Goal: Information Seeking & Learning: Learn about a topic

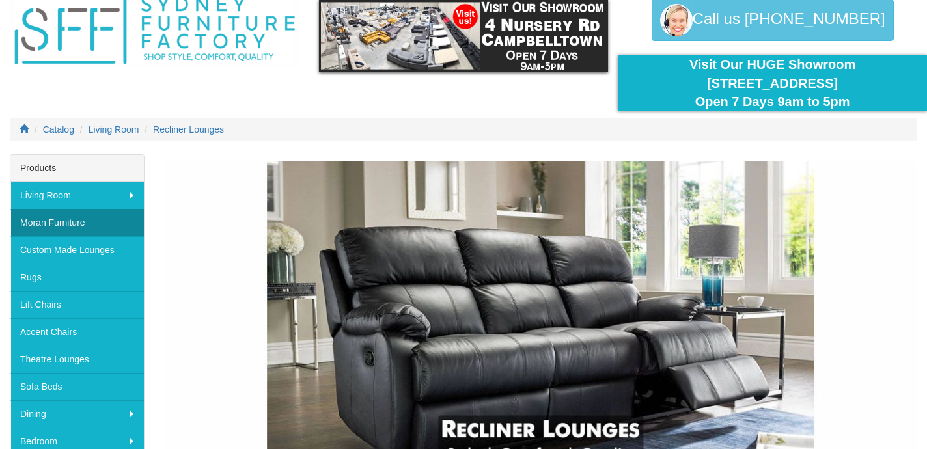
scroll to position [58, 0]
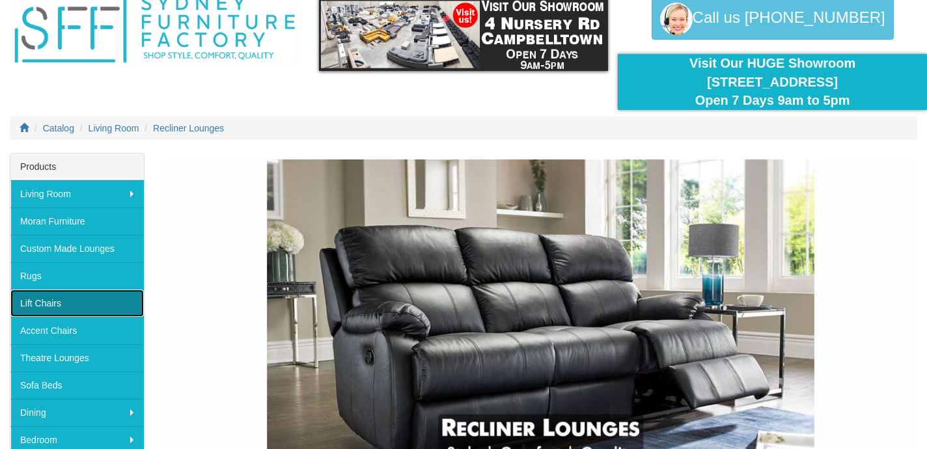
click at [53, 303] on link "Lift Chairs" at bounding box center [76, 303] width 133 height 27
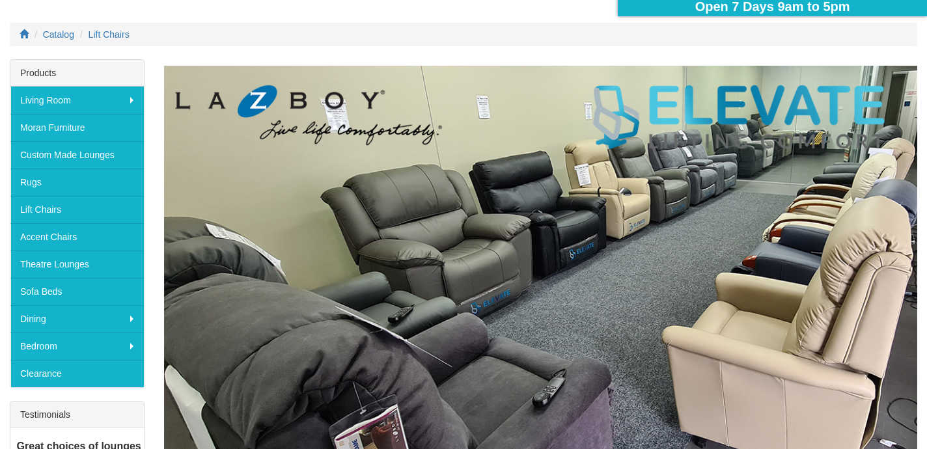
scroll to position [156, 0]
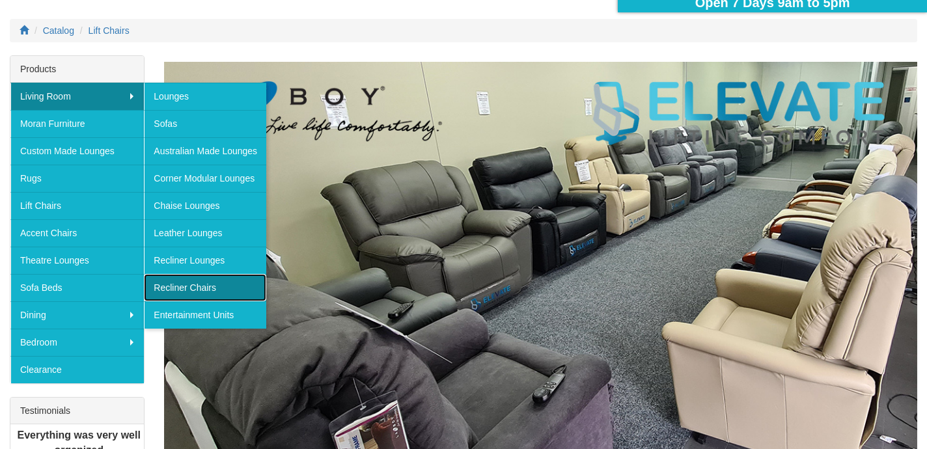
click at [188, 290] on link "Recliner Chairs" at bounding box center [205, 287] width 122 height 27
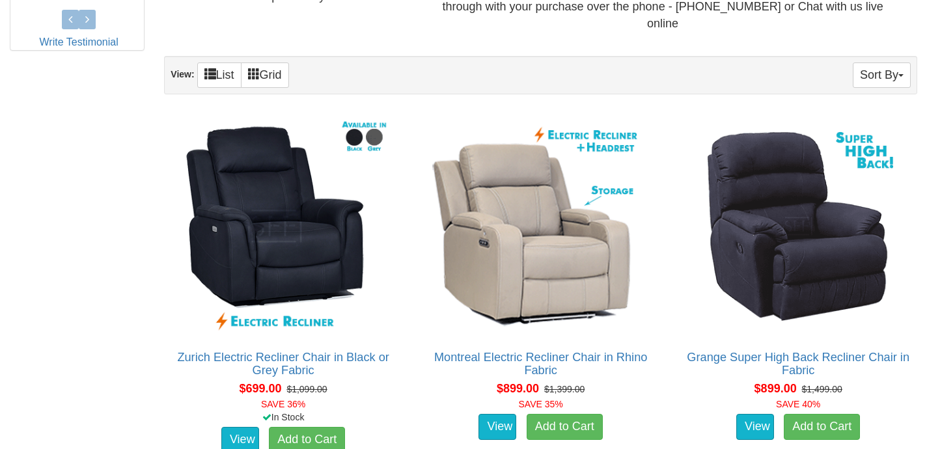
scroll to position [723, 0]
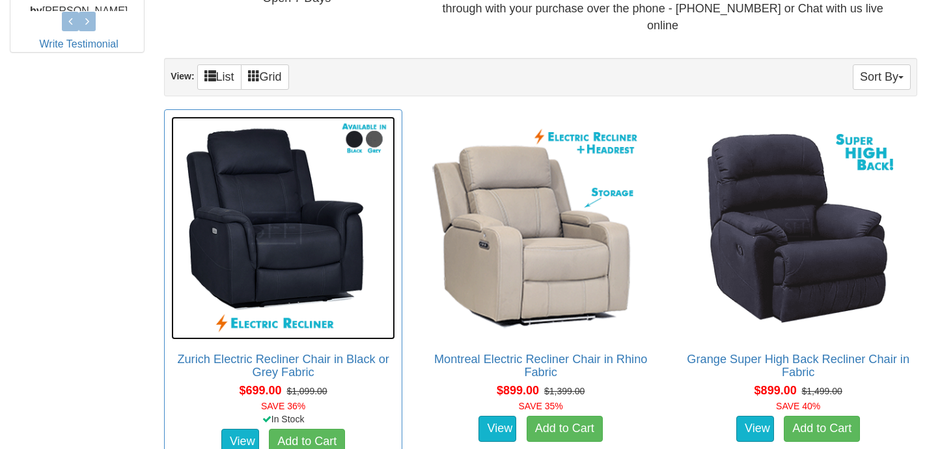
click at [292, 207] on img at bounding box center [283, 229] width 224 height 224
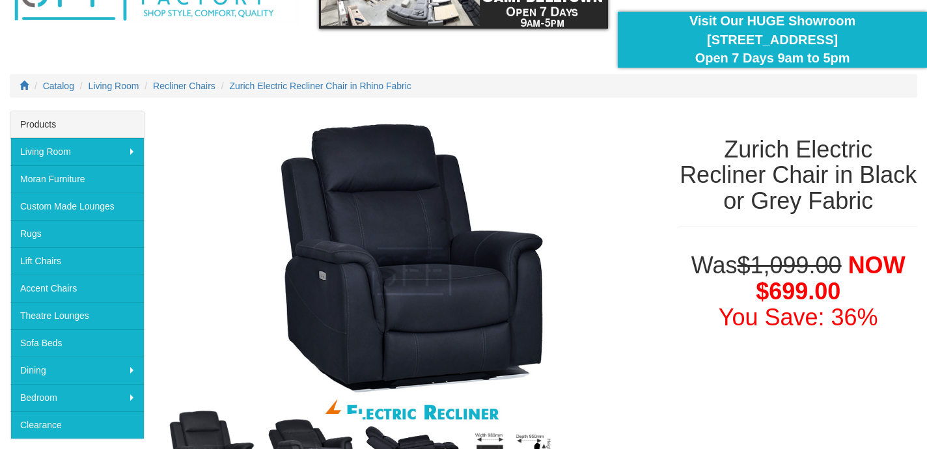
scroll to position [99, 0]
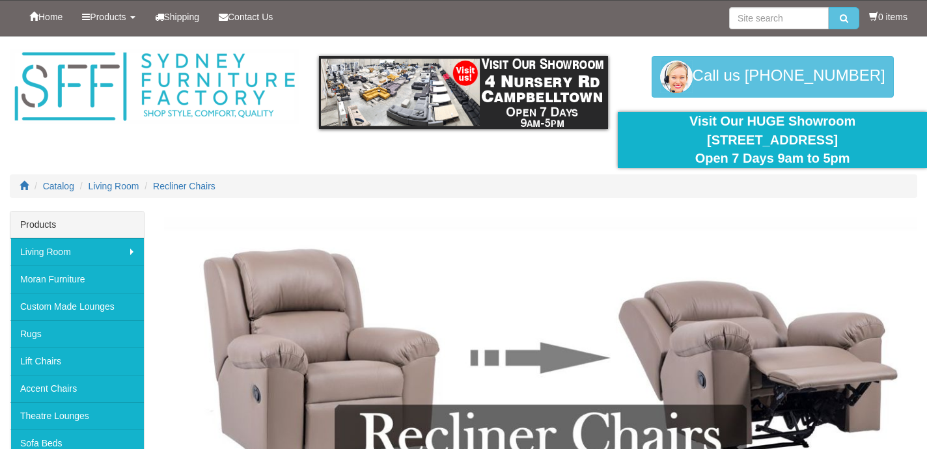
scroll to position [688, 0]
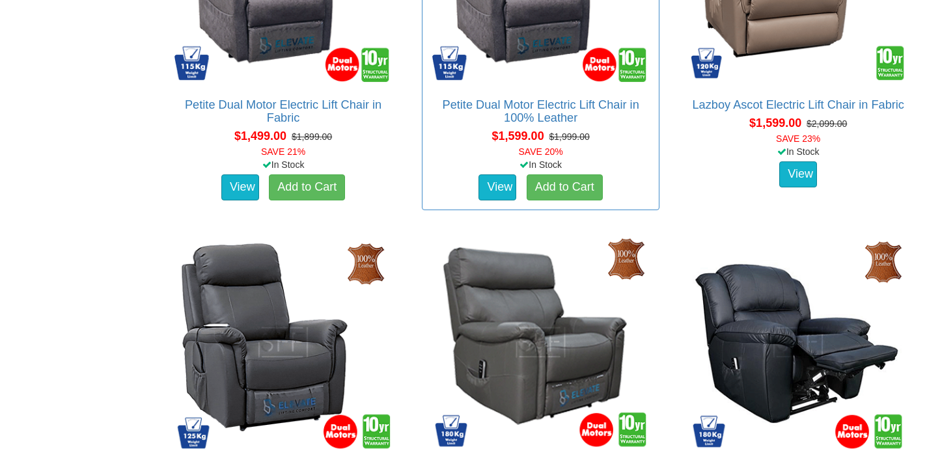
scroll to position [1386, 0]
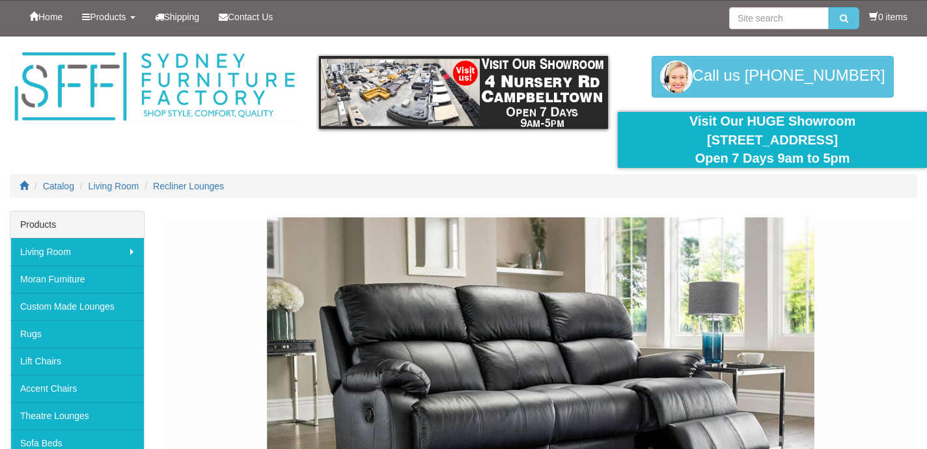
scroll to position [58, 0]
